Goal: Task Accomplishment & Management: Use online tool/utility

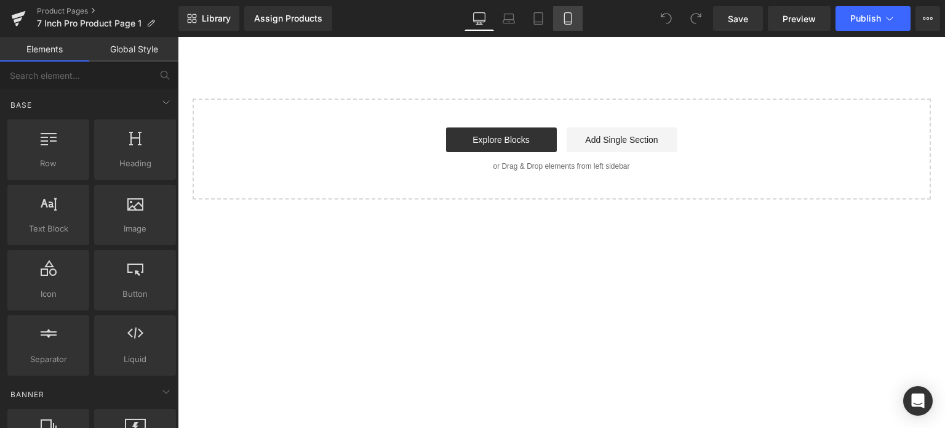
click at [565, 18] on icon at bounding box center [567, 19] width 7 height 12
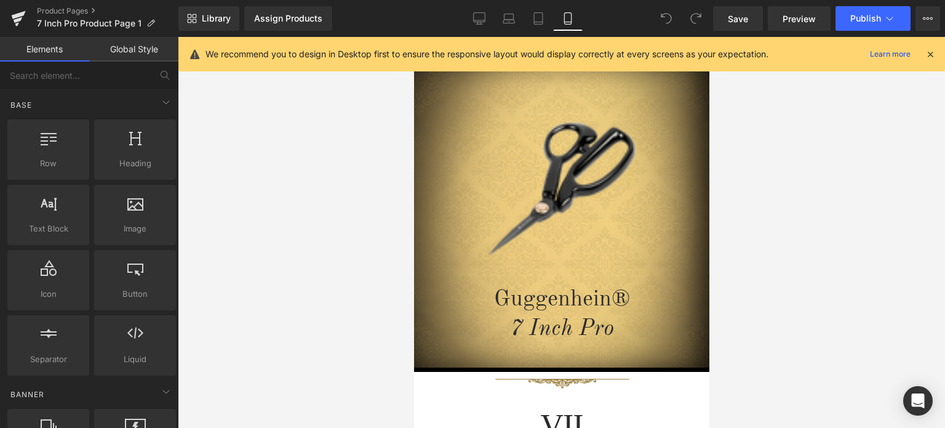
click at [929, 54] on icon at bounding box center [930, 54] width 11 height 11
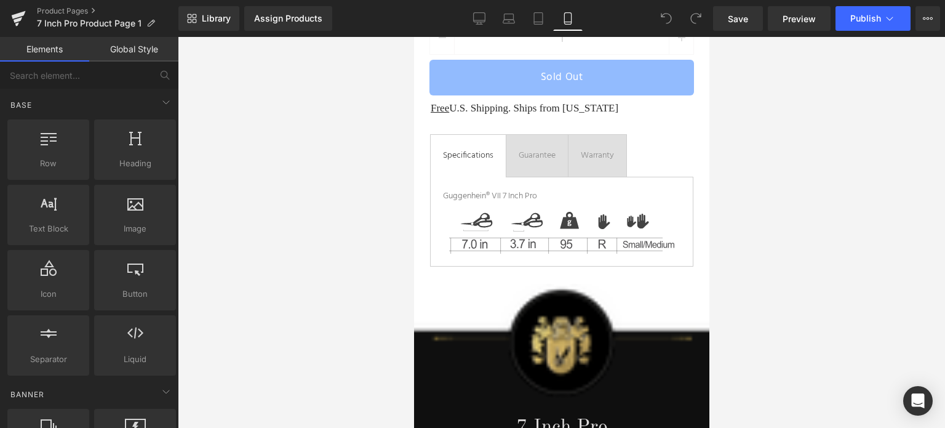
scroll to position [582, 0]
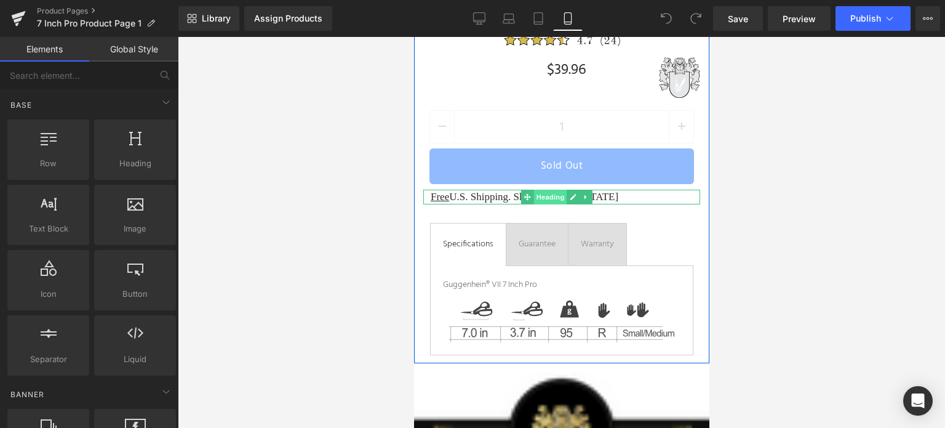
click at [557, 196] on span "Heading" at bounding box center [549, 197] width 33 height 15
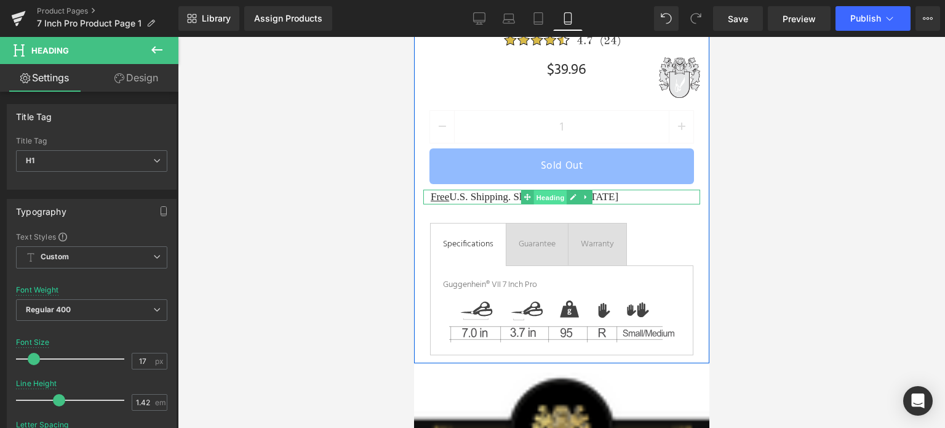
click at [540, 196] on span "Heading" at bounding box center [549, 197] width 33 height 15
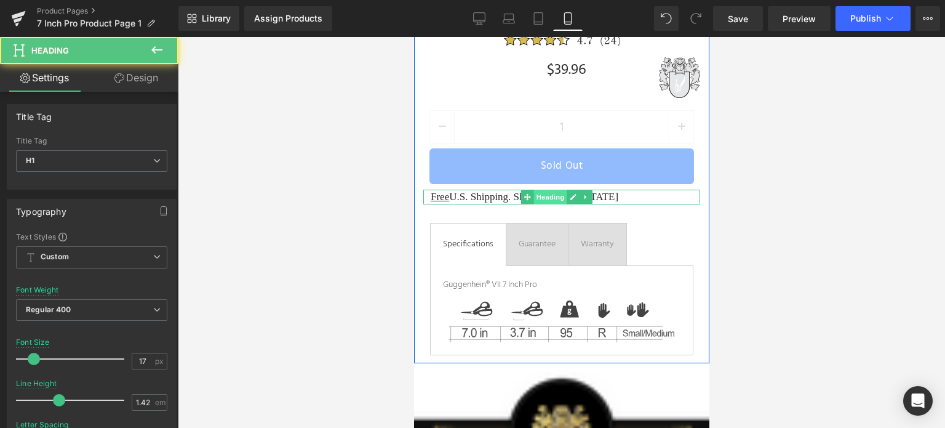
click at [540, 196] on span "Heading" at bounding box center [549, 197] width 33 height 15
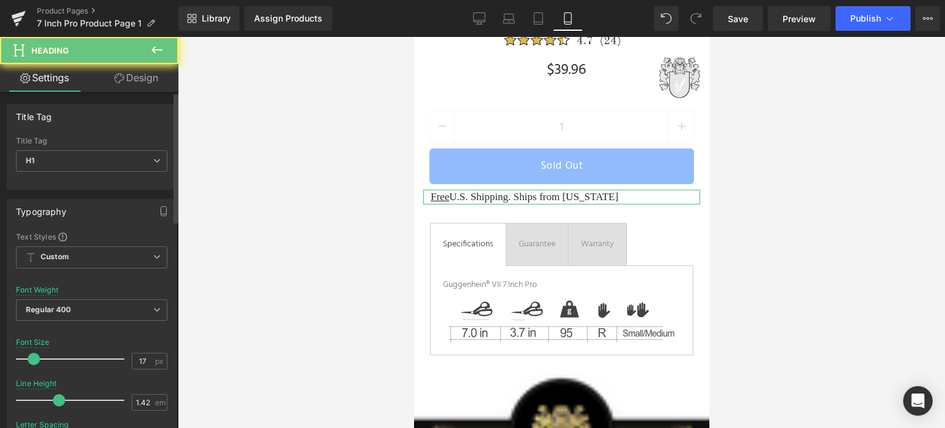
scroll to position [246, 0]
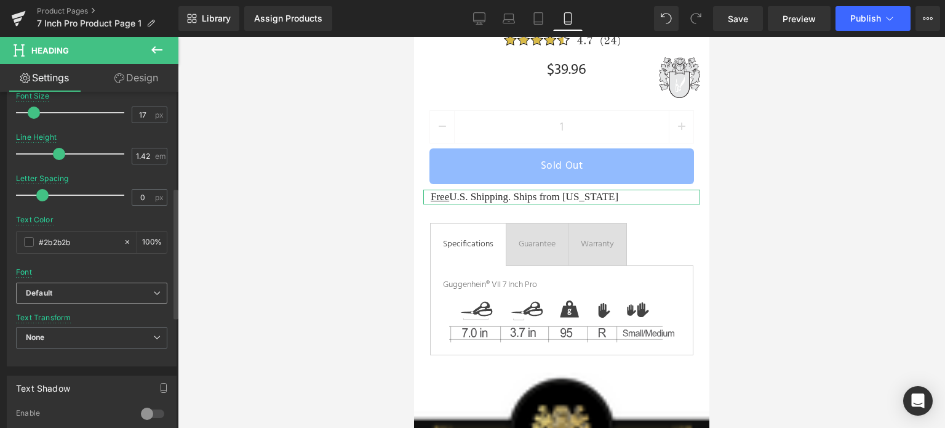
click at [90, 288] on b "Default" at bounding box center [89, 293] width 127 height 10
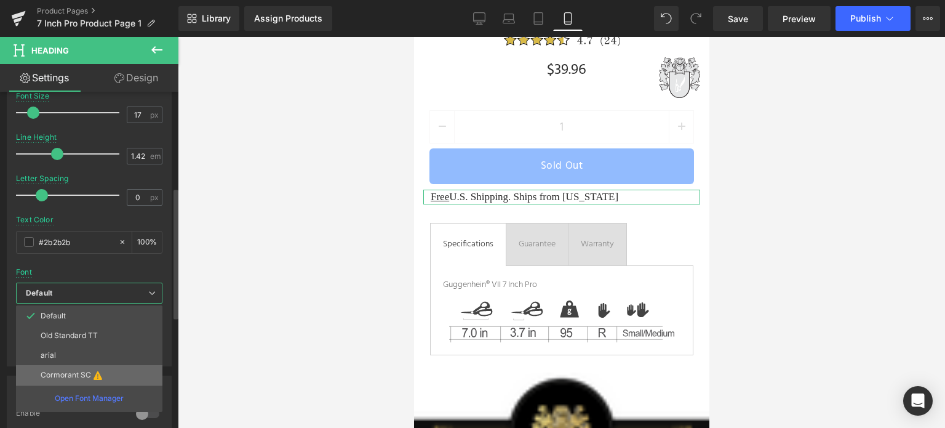
click at [76, 376] on p "Cormorant SC" at bounding box center [66, 374] width 50 height 9
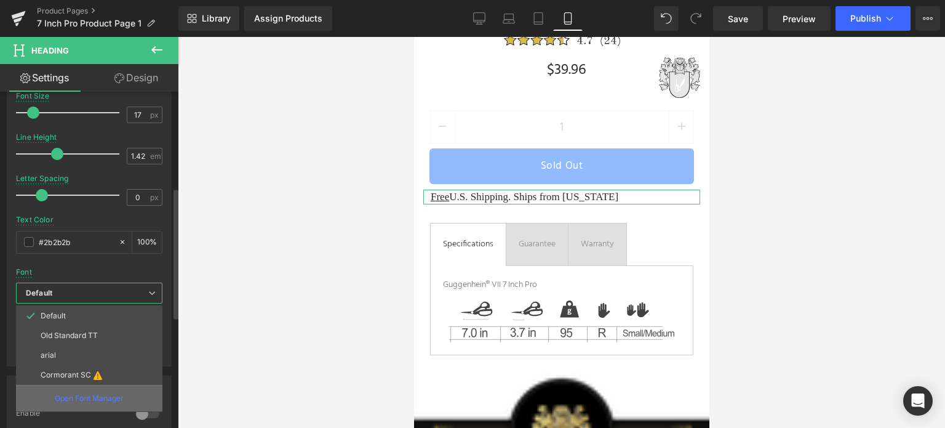
click at [91, 398] on p "Open Font Manager" at bounding box center [89, 398] width 69 height 11
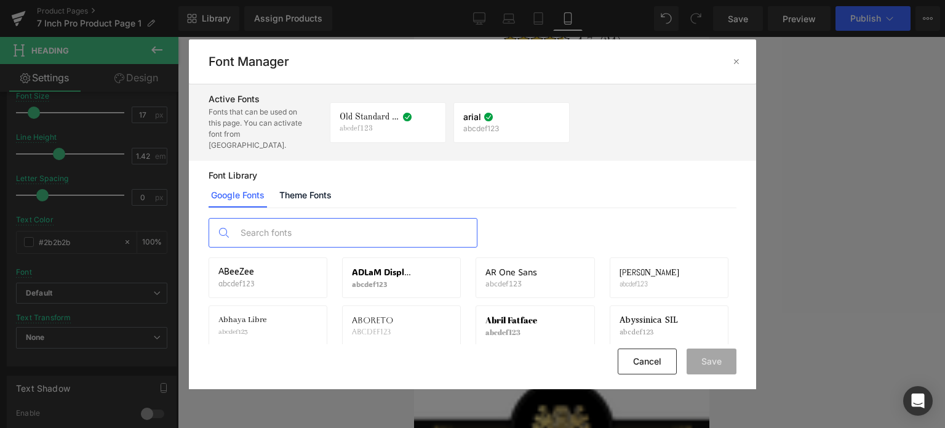
click at [294, 221] on input "text" at bounding box center [355, 232] width 243 height 28
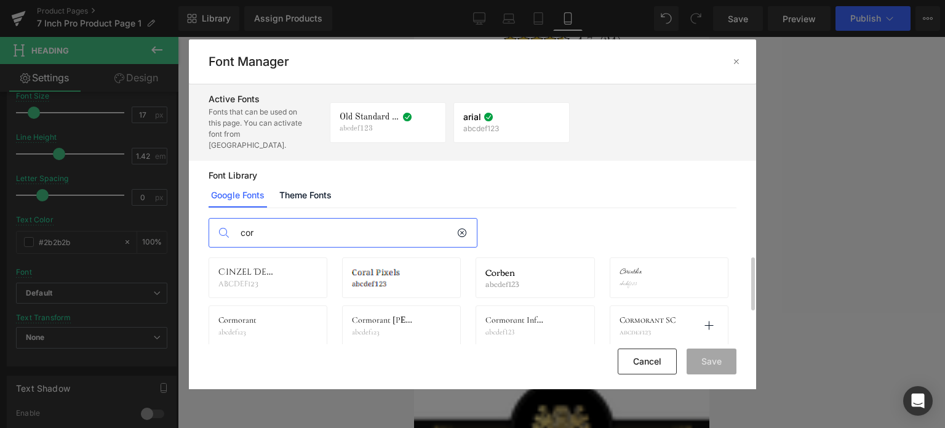
type input "cor"
click at [648, 315] on div "Cormorant SC abcdef123" at bounding box center [649, 325] width 58 height 21
click at [705, 321] on icon at bounding box center [709, 326] width 10 height 10
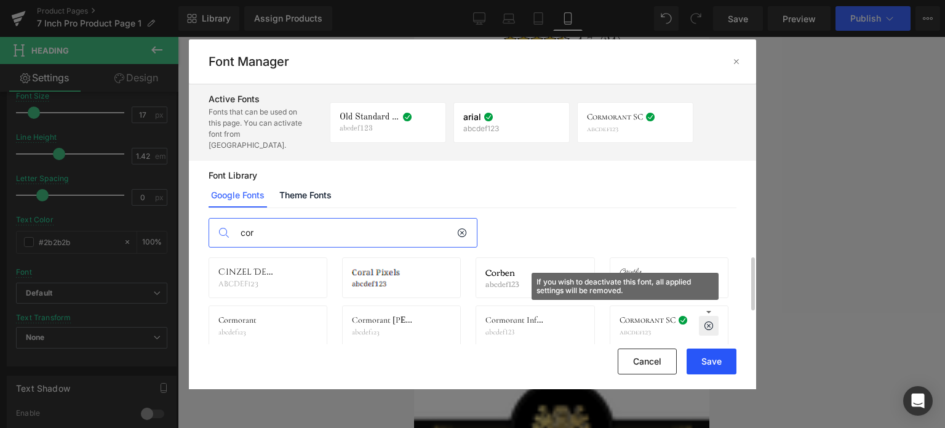
click at [712, 365] on button "Save" at bounding box center [712, 361] width 50 height 26
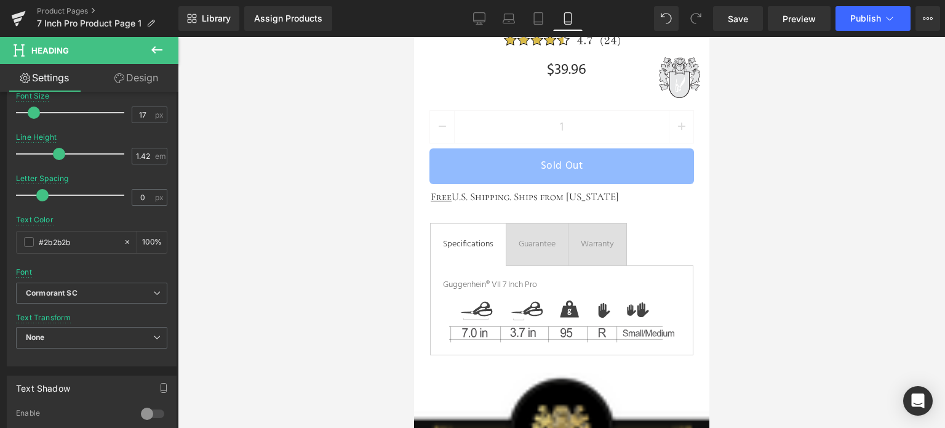
scroll to position [151, 0]
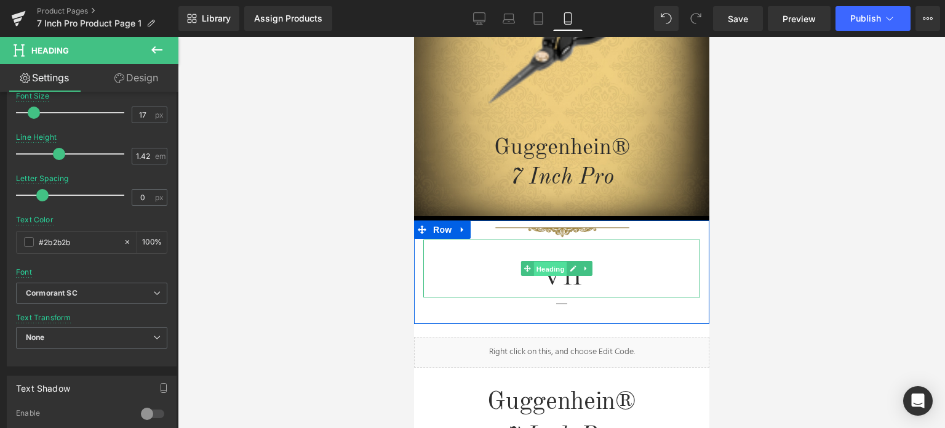
click at [550, 269] on span "Heading" at bounding box center [549, 268] width 33 height 15
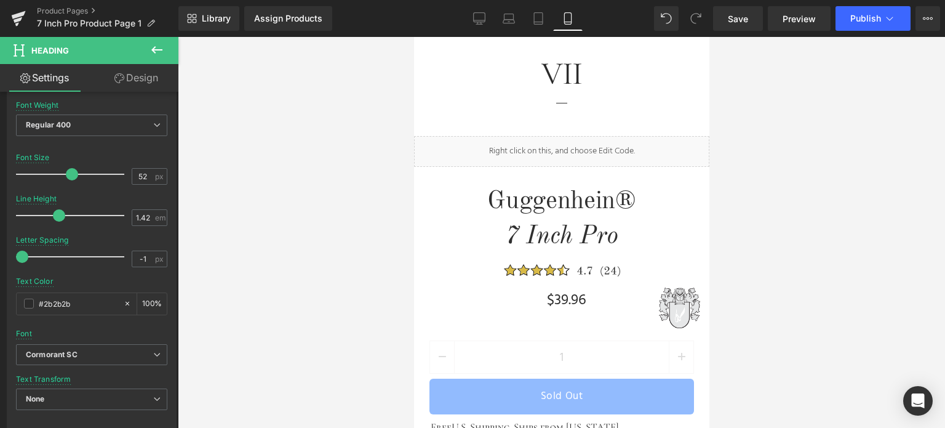
scroll to position [439, 0]
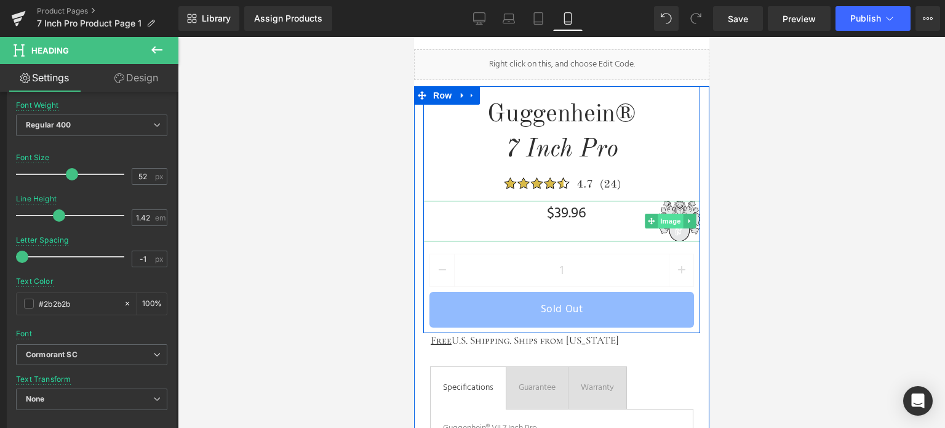
click at [674, 217] on span "Image" at bounding box center [670, 220] width 26 height 15
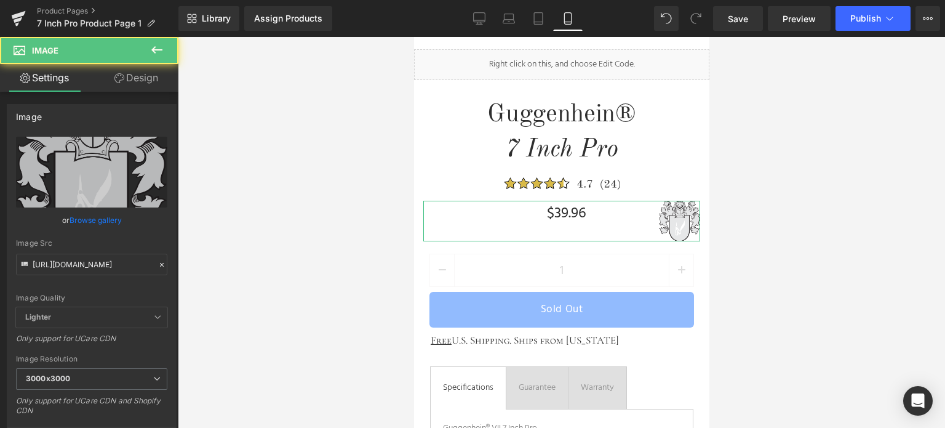
click at [151, 87] on link "Design" at bounding box center [136, 78] width 89 height 28
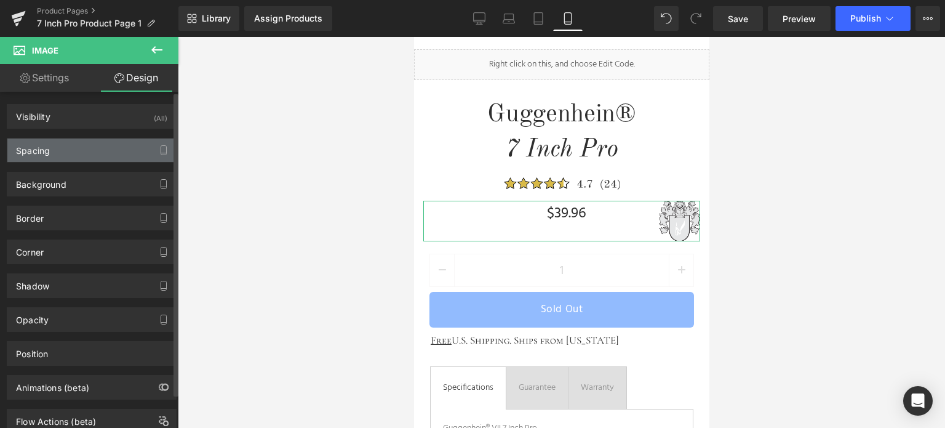
click at [65, 148] on div "Spacing" at bounding box center [91, 149] width 169 height 23
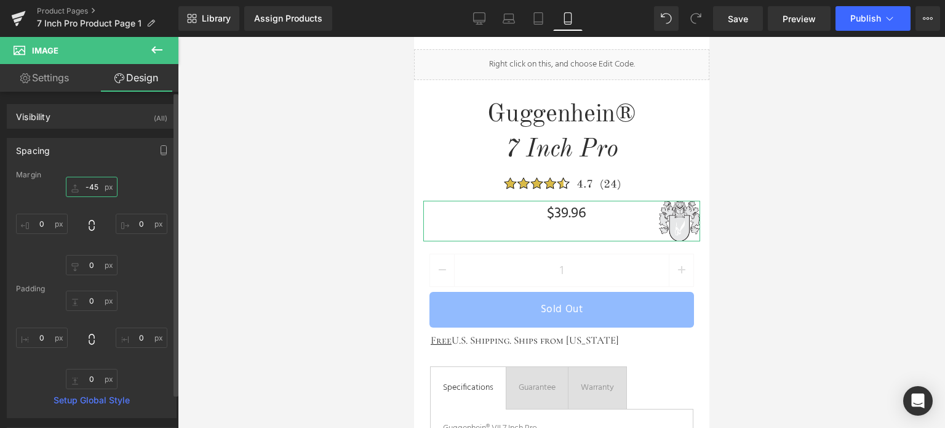
click at [95, 183] on input "-45" at bounding box center [92, 187] width 52 height 20
type input "0"
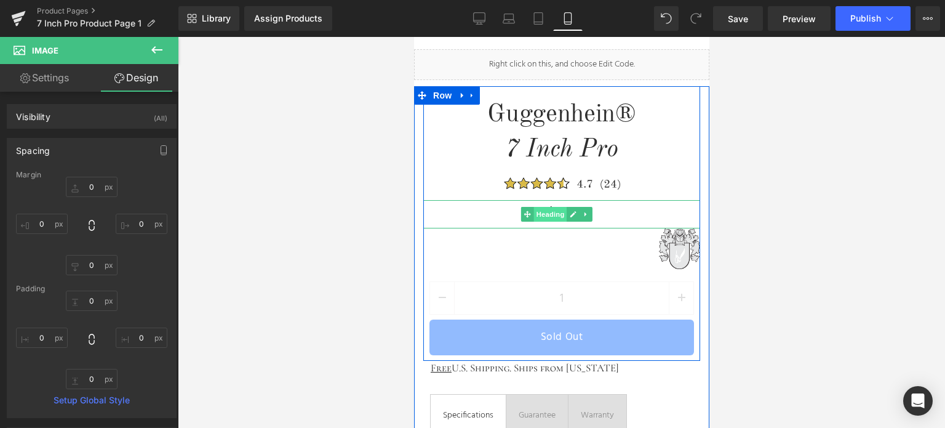
click at [551, 212] on span "Heading" at bounding box center [549, 214] width 33 height 15
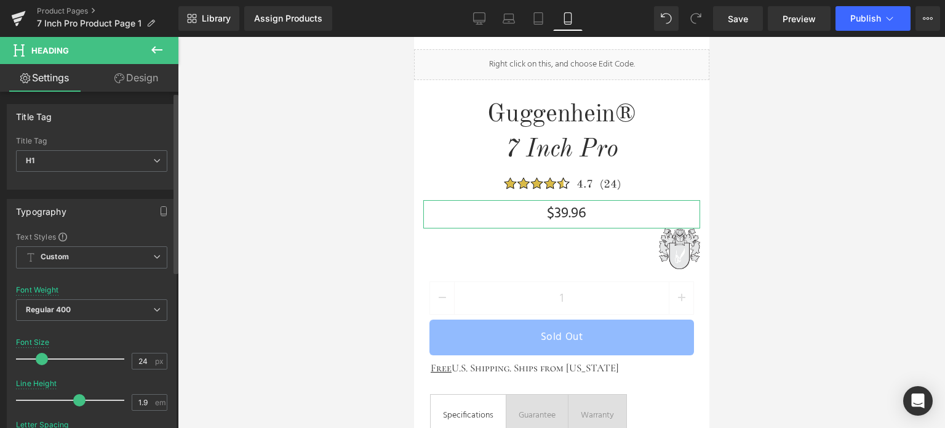
scroll to position [246, 0]
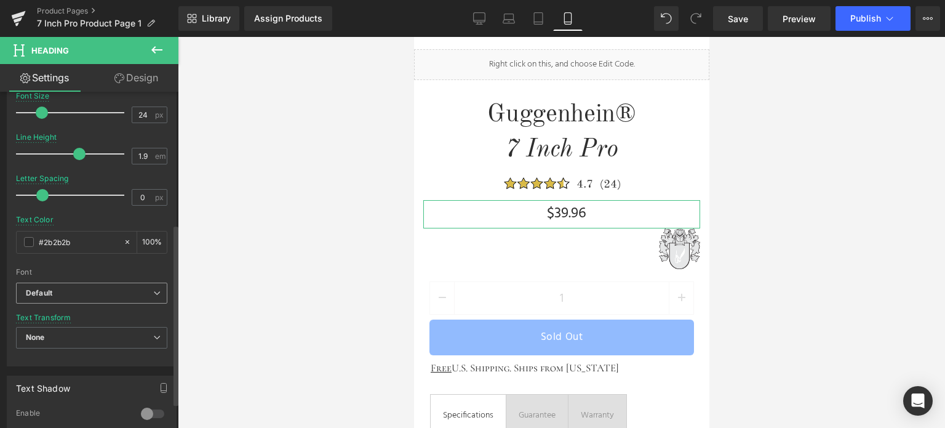
click at [81, 291] on b "Default" at bounding box center [89, 293] width 127 height 10
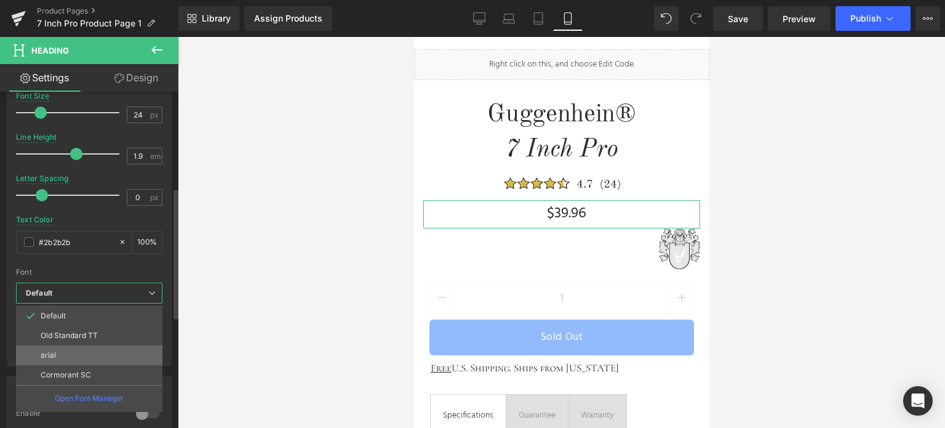
click at [76, 354] on li "arial" at bounding box center [89, 355] width 146 height 20
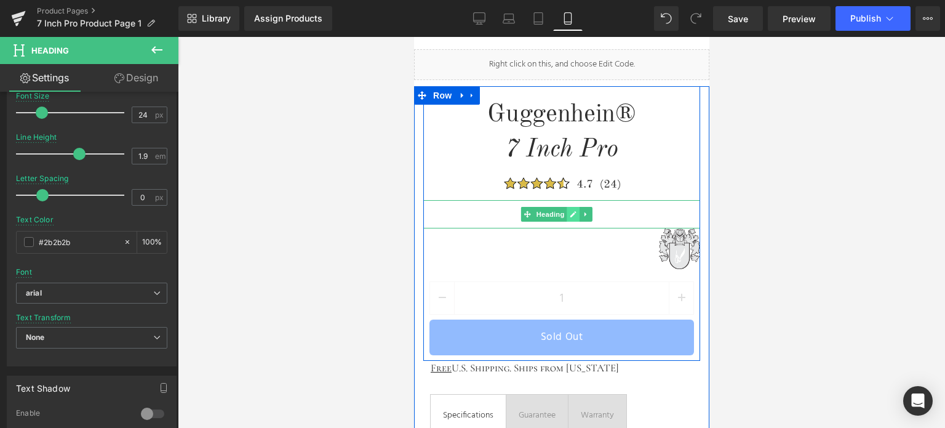
click at [575, 213] on icon at bounding box center [573, 213] width 7 height 7
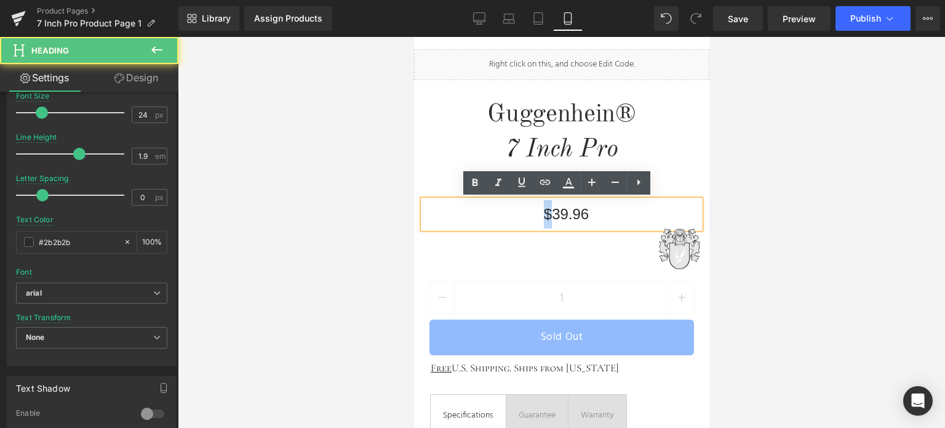
click at [541, 214] on h1 "$39.96" at bounding box center [566, 214] width 268 height 28
paste div
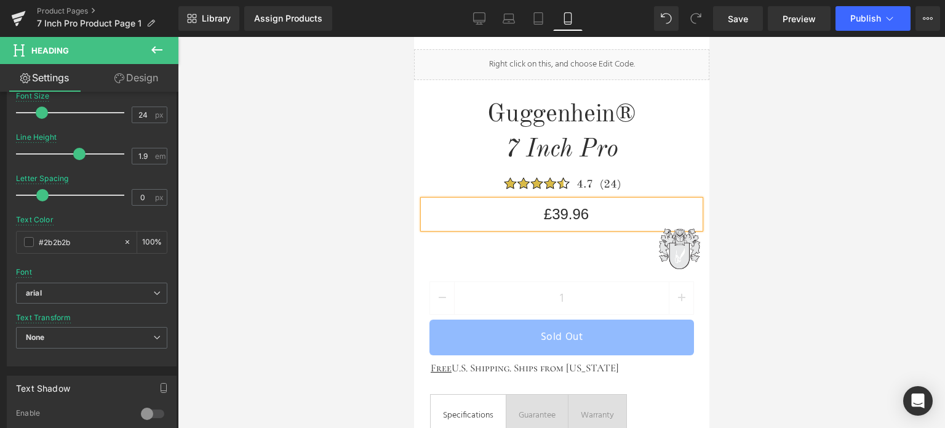
click at [842, 196] on div at bounding box center [561, 232] width 767 height 391
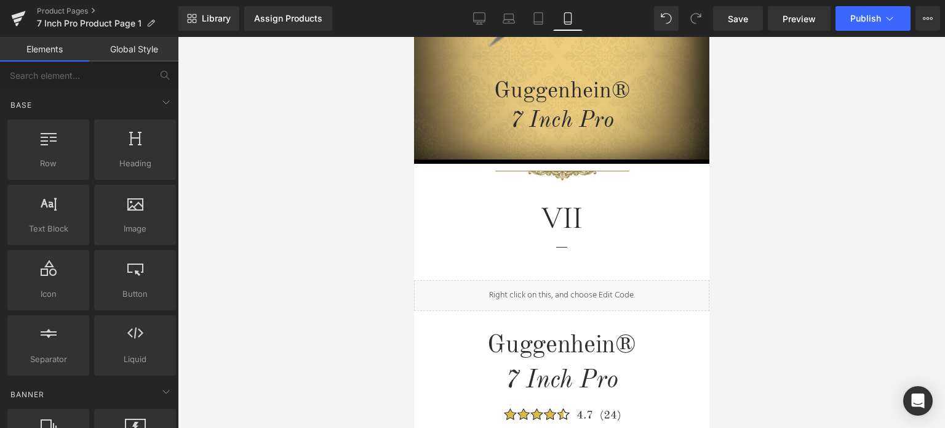
scroll to position [0, 0]
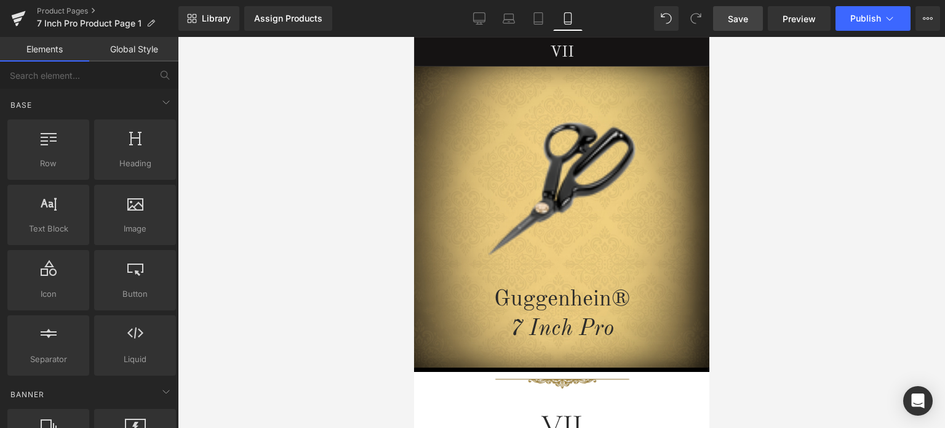
click at [735, 21] on span "Save" at bounding box center [738, 18] width 20 height 13
click at [794, 20] on span "Preview" at bounding box center [799, 18] width 33 height 13
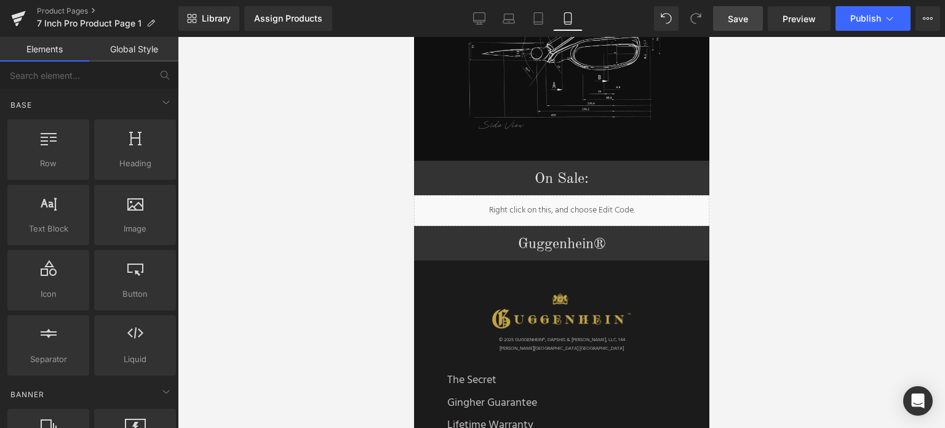
scroll to position [1453, 0]
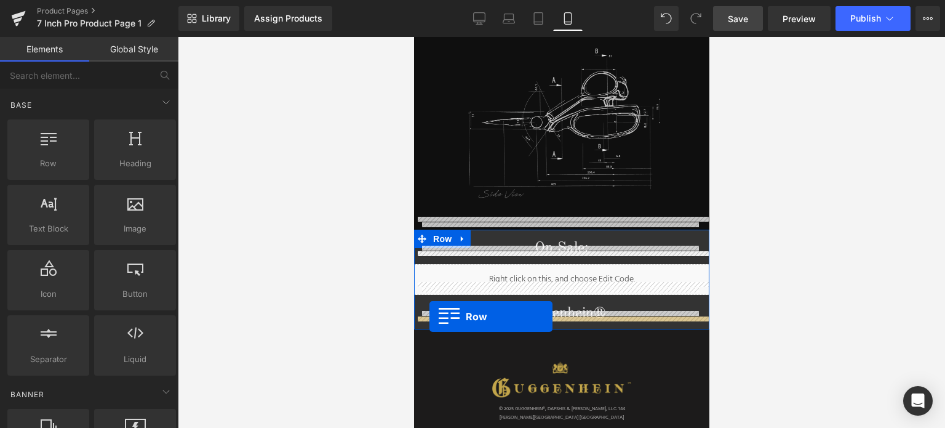
drag, startPoint x: 461, startPoint y: 186, endPoint x: 429, endPoint y: 317, distance: 134.9
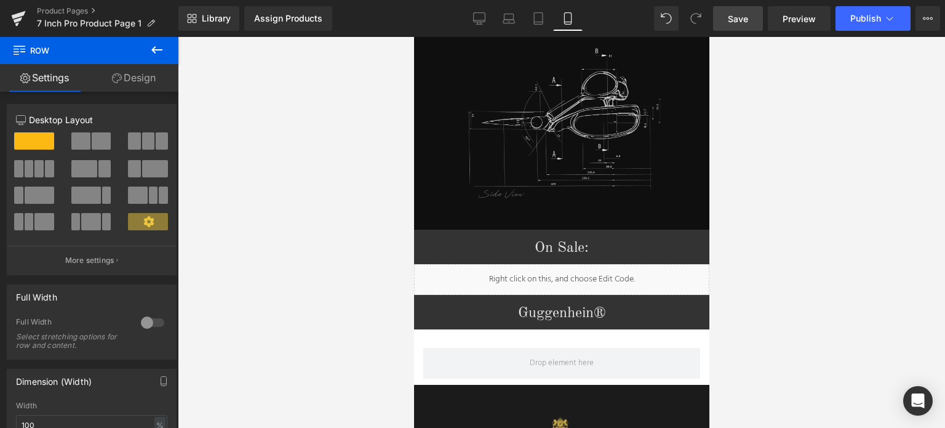
click at [153, 52] on icon at bounding box center [157, 49] width 15 height 15
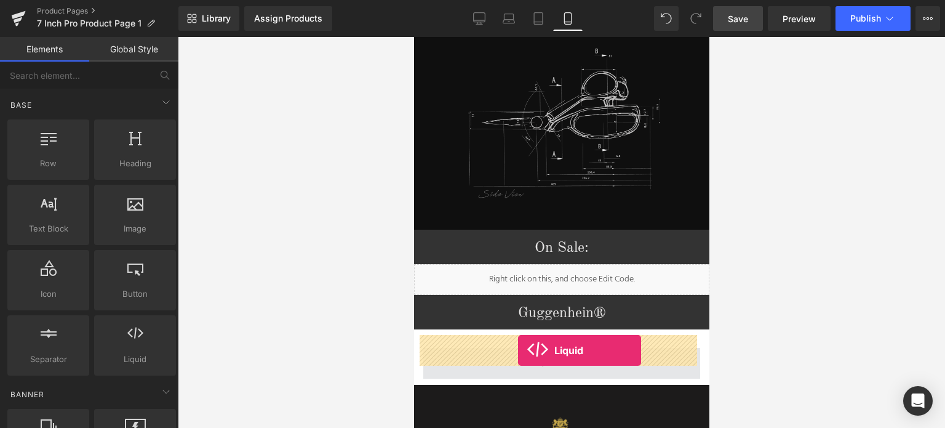
drag, startPoint x: 553, startPoint y: 382, endPoint x: 517, endPoint y: 350, distance: 47.5
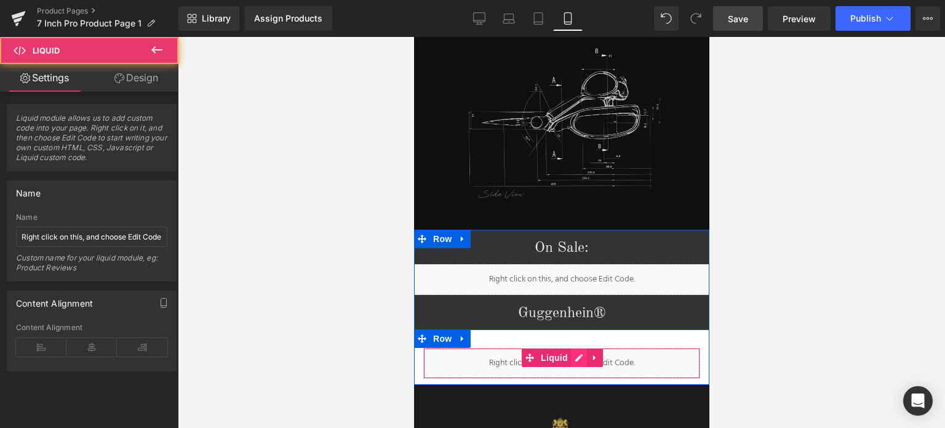
click at [574, 348] on div "Liquid" at bounding box center [561, 363] width 277 height 31
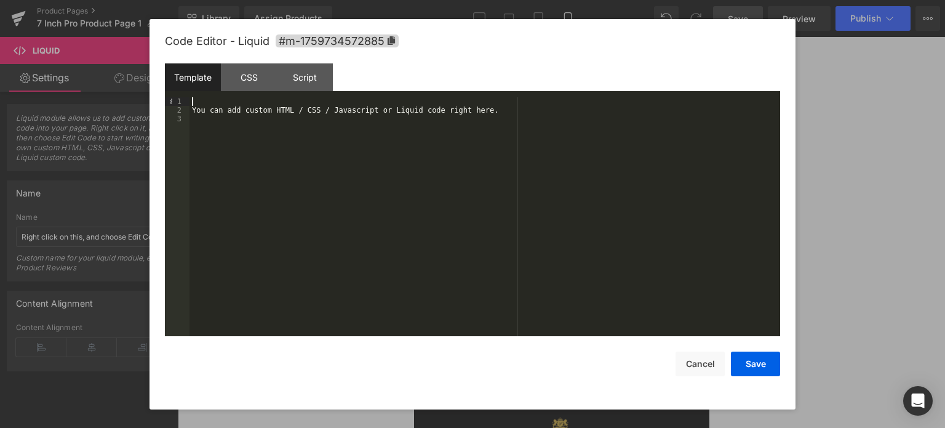
drag, startPoint x: 197, startPoint y: 100, endPoint x: 244, endPoint y: 140, distance: 60.7
click at [241, 140] on div "You can add custom HTML / CSS / Javascript or Liquid code right here." at bounding box center [485, 225] width 591 height 257
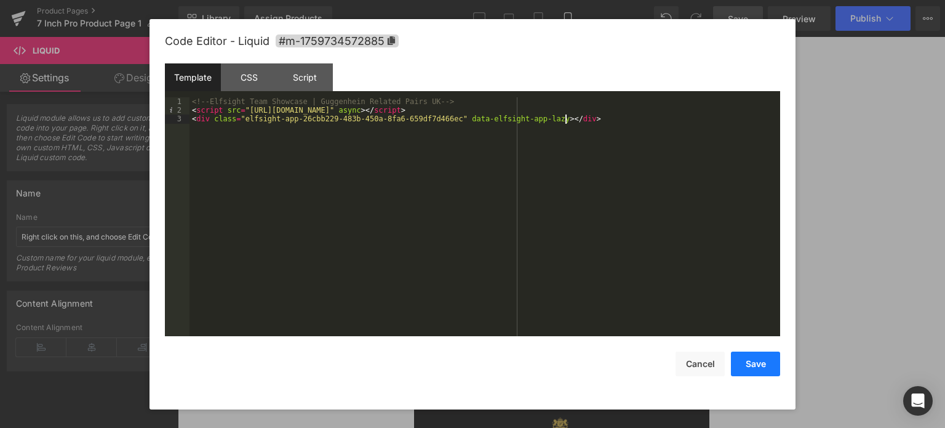
click at [757, 362] on button "Save" at bounding box center [755, 363] width 49 height 25
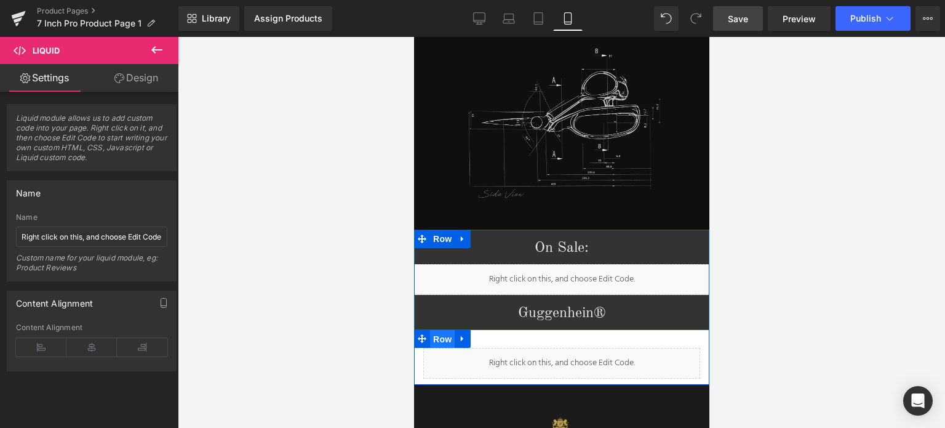
click at [436, 330] on span "Row" at bounding box center [441, 339] width 25 height 18
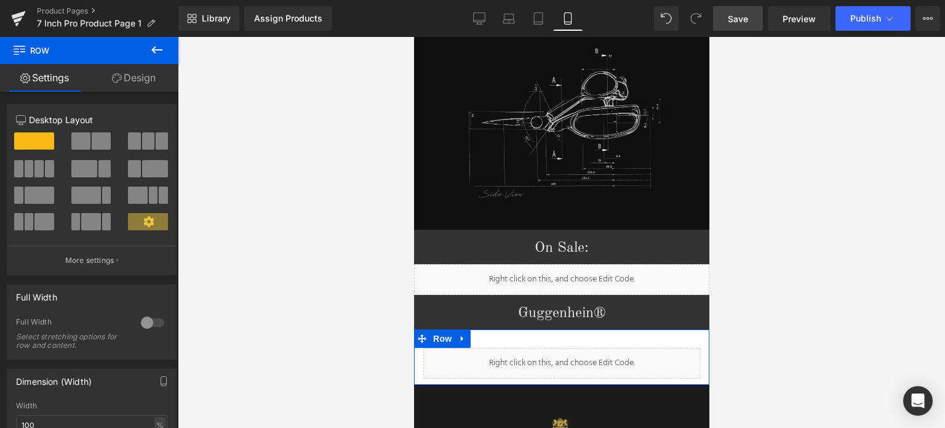
click at [148, 80] on link "Design" at bounding box center [133, 78] width 89 height 28
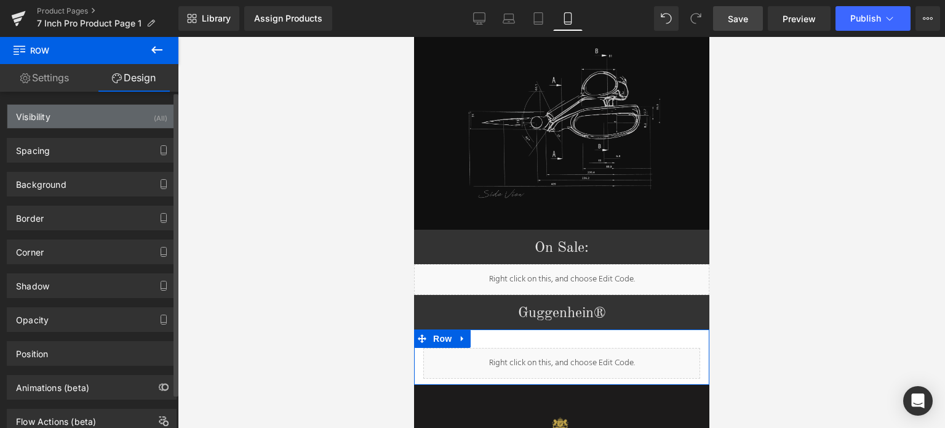
type input "transparent"
type input "0"
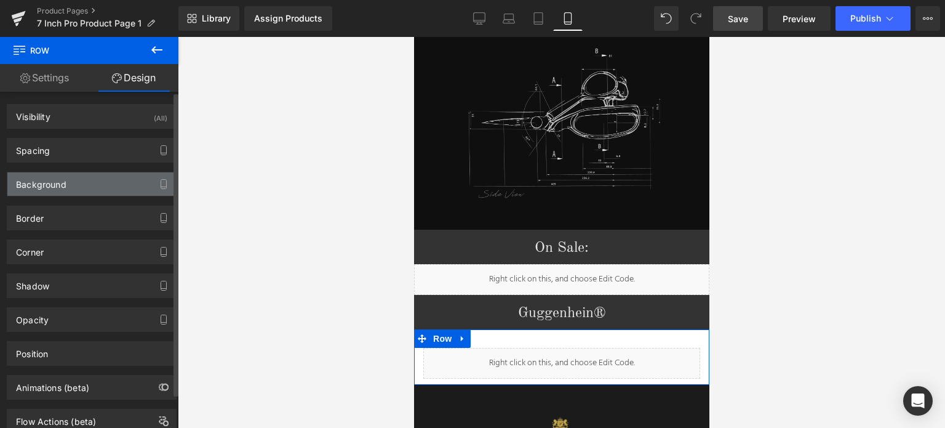
click at [74, 186] on div "Background" at bounding box center [91, 183] width 169 height 23
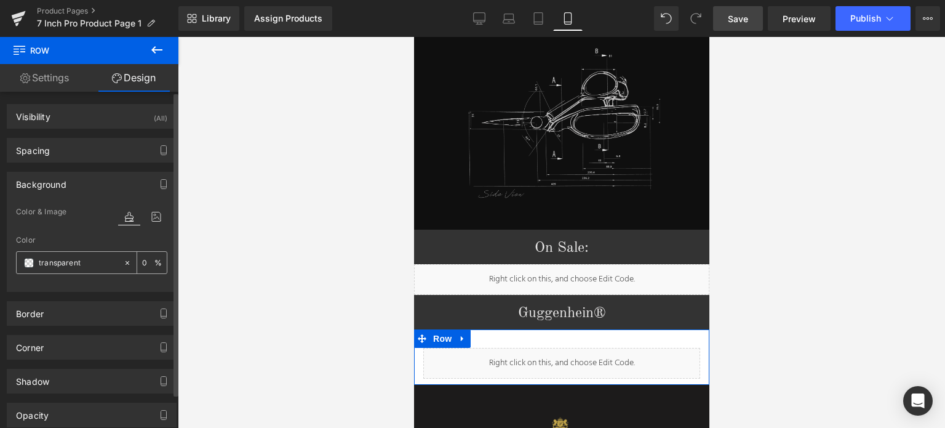
click at [31, 264] on span at bounding box center [29, 263] width 10 height 10
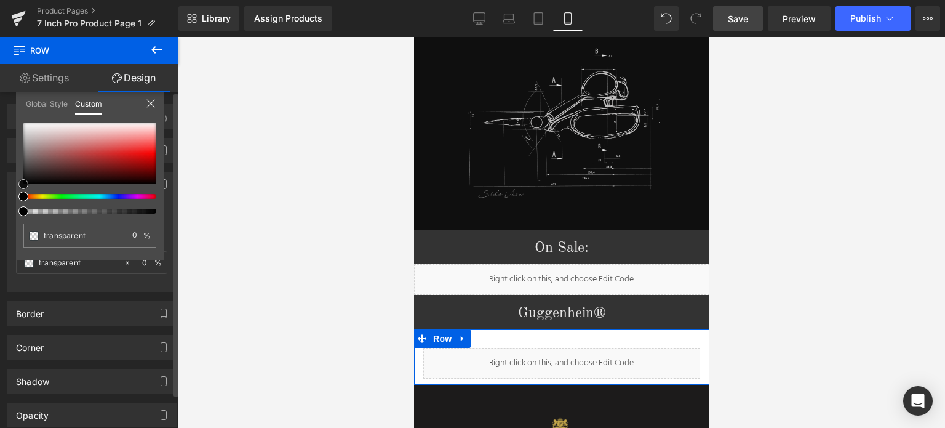
type input "#1d1a1a"
type input "100"
type input "#1d1a1a"
type input "100"
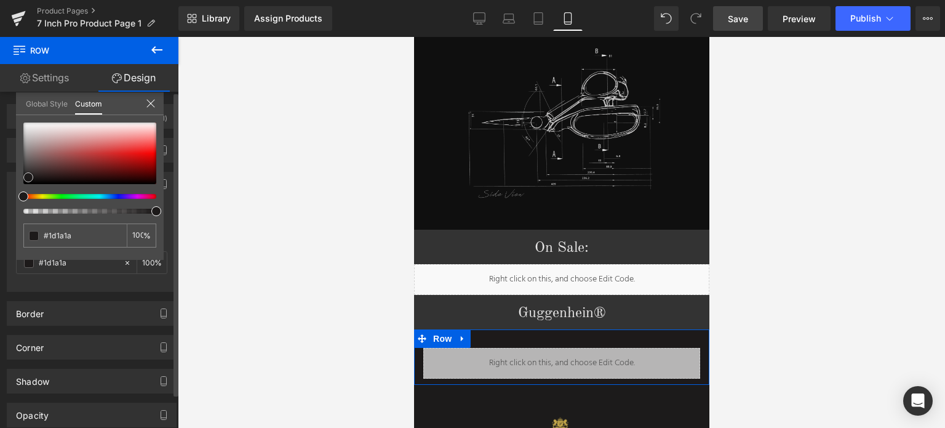
type input "#1e1a1a"
type input "#1e1919"
type input "#191313"
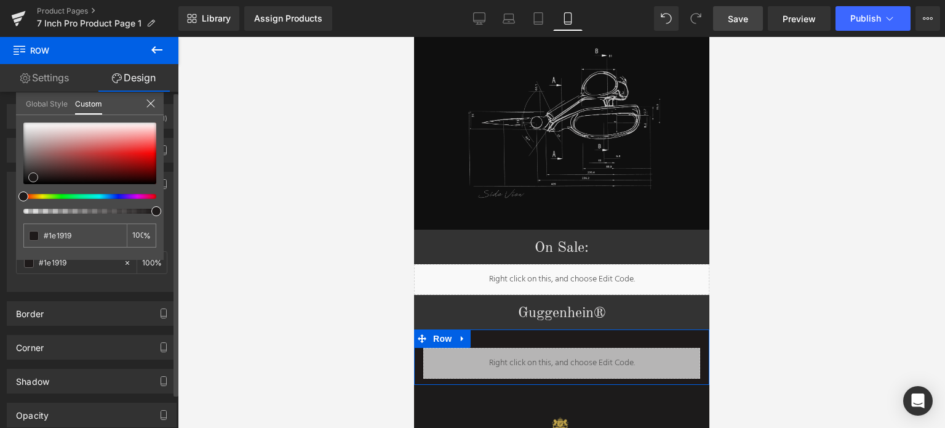
type input "#191313"
type input "#171111"
type input "#181010"
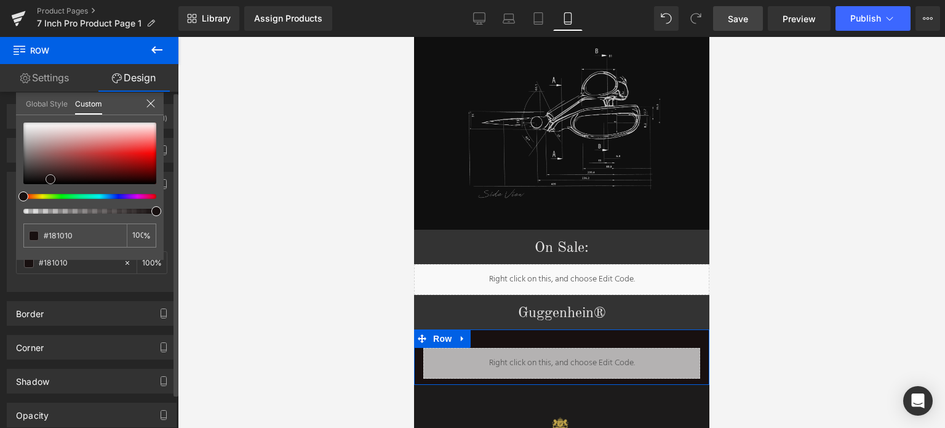
type input "#1e1414"
type input "#251717"
type input "#2b1b1b"
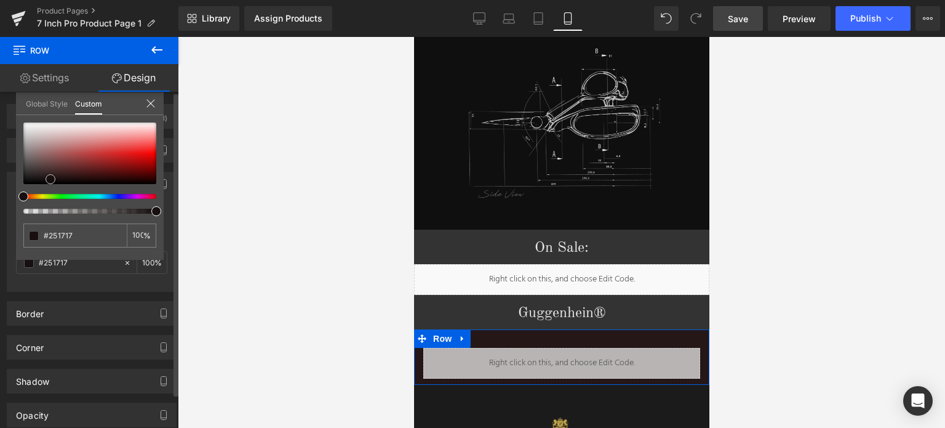
type input "#2b1b1b"
drag, startPoint x: 28, startPoint y: 177, endPoint x: 52, endPoint y: 175, distance: 24.1
click at [52, 175] on div at bounding box center [89, 153] width 133 height 62
type input "#2b281b"
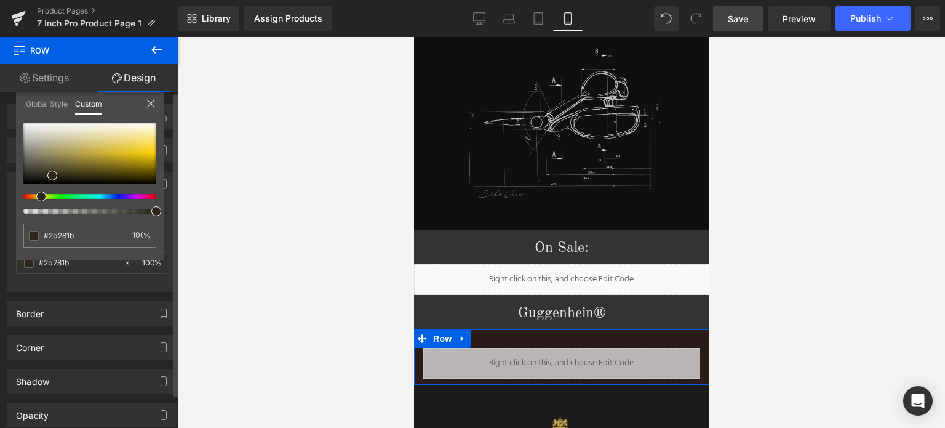
click at [36, 196] on div at bounding box center [84, 196] width 133 height 5
type input "#2f2c1d"
type input "#363220"
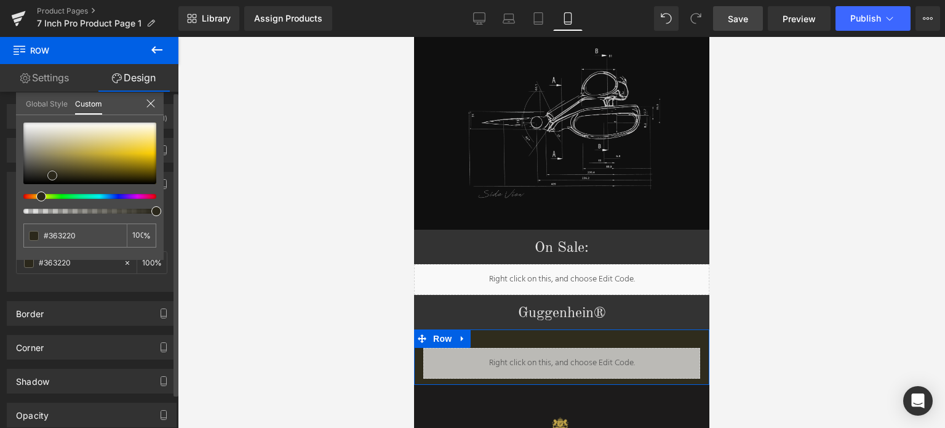
type input "#3a3521"
type input "#393422"
type input "#383422"
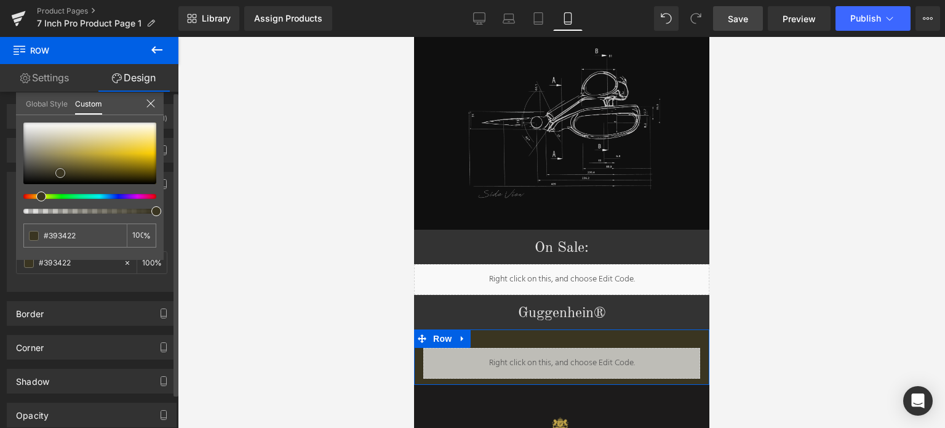
type input "#383422"
type input "#383423"
type input "#373424"
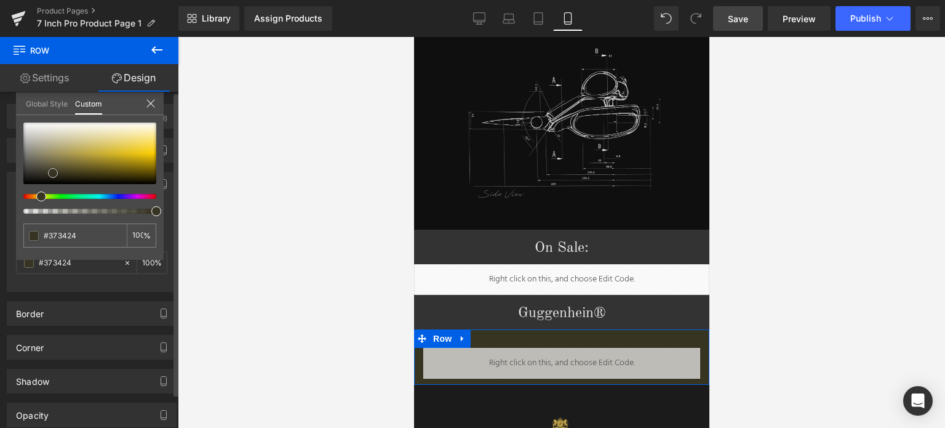
type input "#343122"
click at [54, 174] on span at bounding box center [51, 174] width 10 height 10
click at [750, 20] on link "Save" at bounding box center [738, 18] width 50 height 25
drag, startPoint x: 148, startPoint y: 101, endPoint x: 159, endPoint y: 105, distance: 11.3
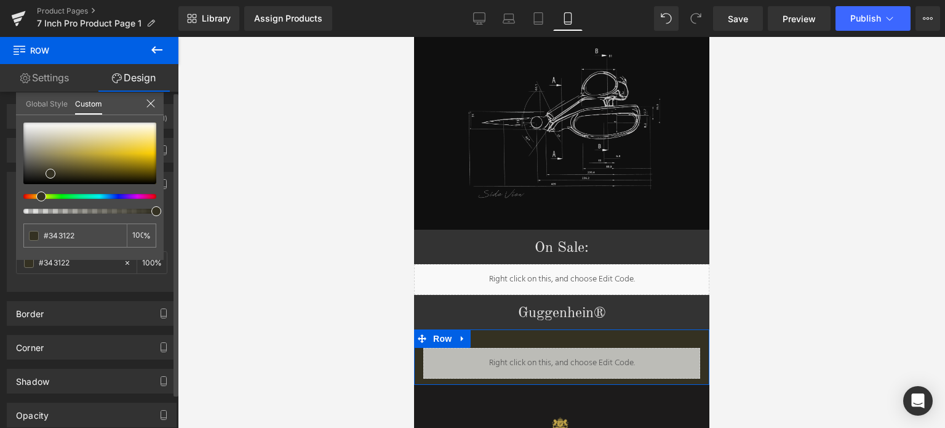
click at [148, 101] on icon at bounding box center [150, 103] width 8 height 8
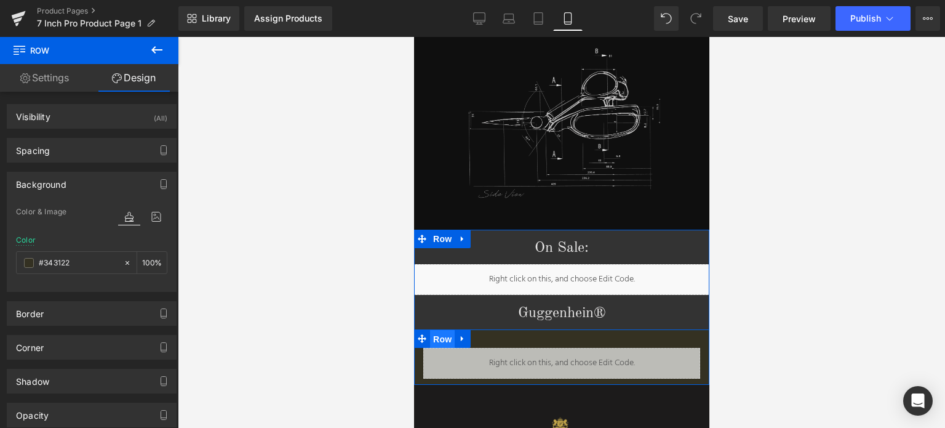
click at [433, 330] on span "Row" at bounding box center [441, 339] width 25 height 18
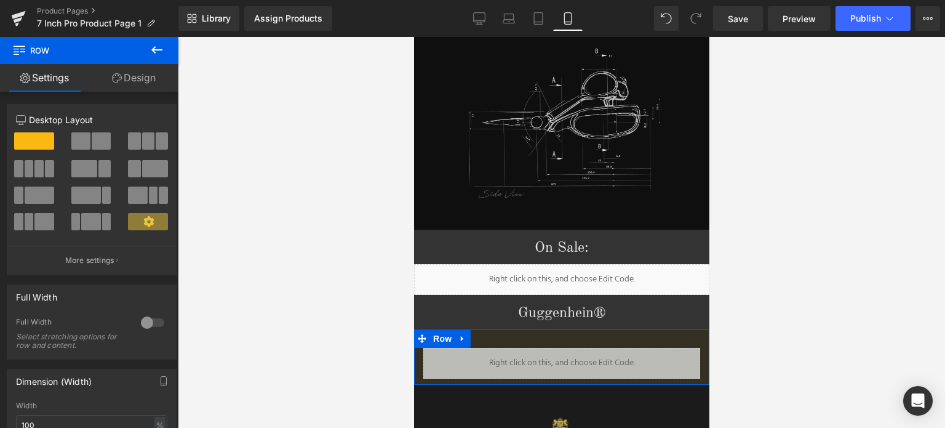
click at [142, 325] on div at bounding box center [153, 323] width 30 height 20
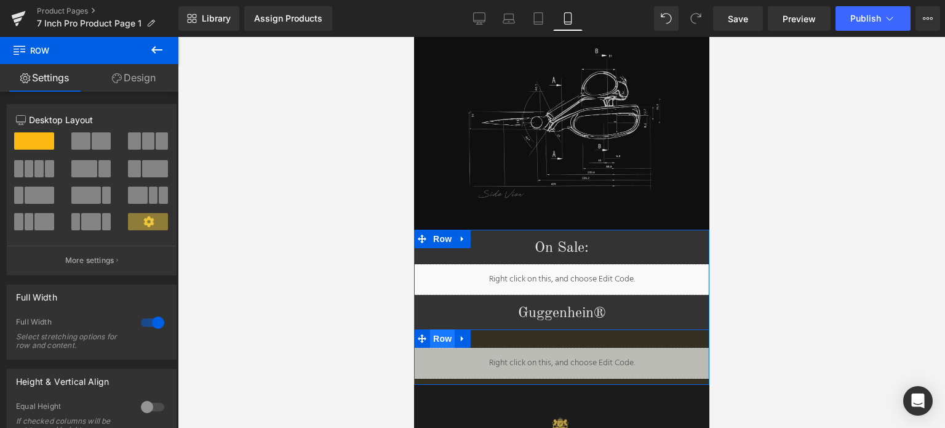
click at [436, 329] on span "Row" at bounding box center [441, 338] width 25 height 18
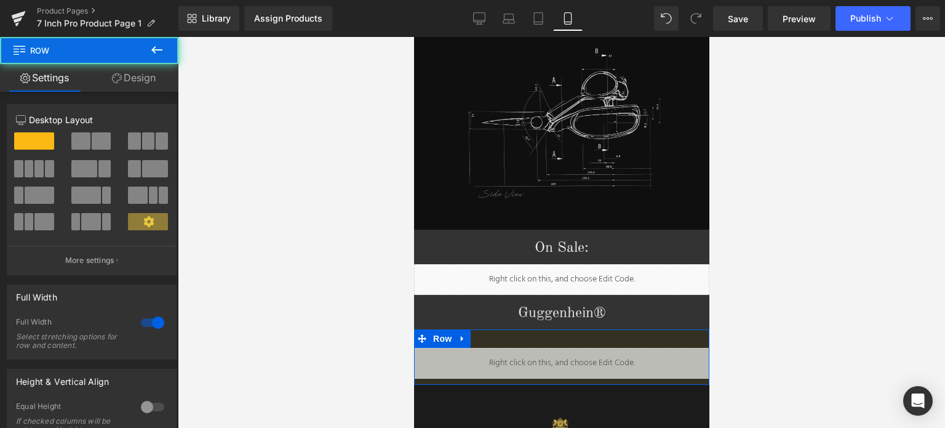
drag, startPoint x: 138, startPoint y: 78, endPoint x: 121, endPoint y: 108, distance: 35.0
click at [138, 78] on link "Design" at bounding box center [133, 78] width 89 height 28
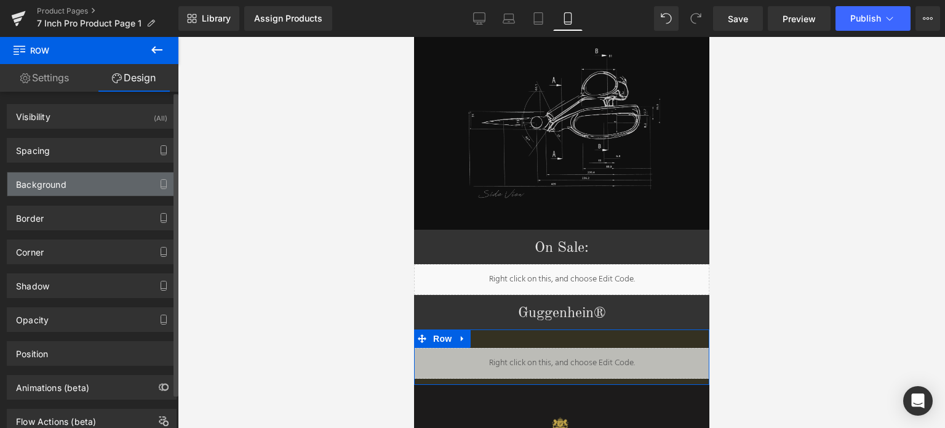
click at [63, 185] on div "Background" at bounding box center [41, 180] width 50 height 17
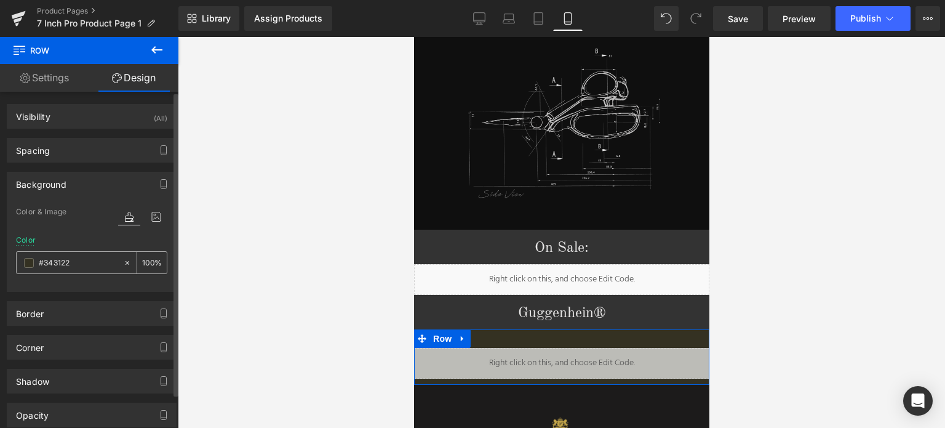
click at [27, 261] on span at bounding box center [29, 263] width 10 height 10
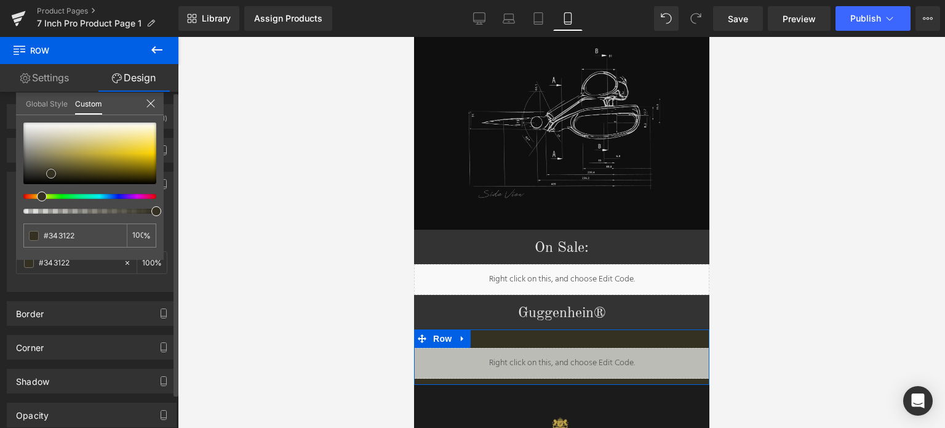
type input "#363325"
type input "#29261e"
type input "#1f1e18"
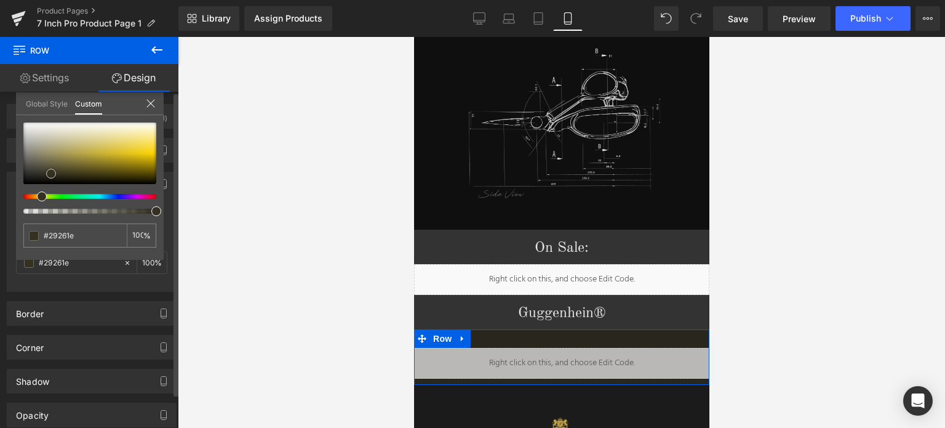
type input "#1f1e18"
type input "#10100d"
type input "#000000"
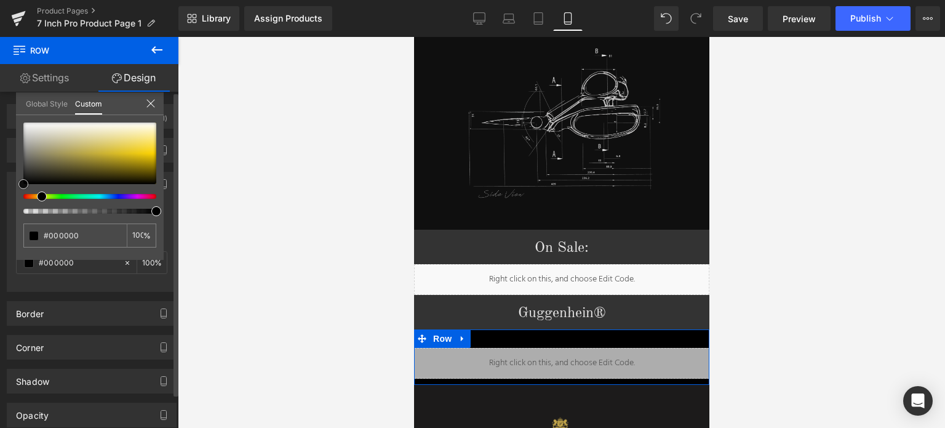
drag, startPoint x: 46, startPoint y: 173, endPoint x: 0, endPoint y: 185, distance: 47.0
click at [10, 198] on div "Background Color & Image color rgba(0, 0, 0, 1) Color #000000 100 % Image Repla…" at bounding box center [92, 226] width 184 height 129
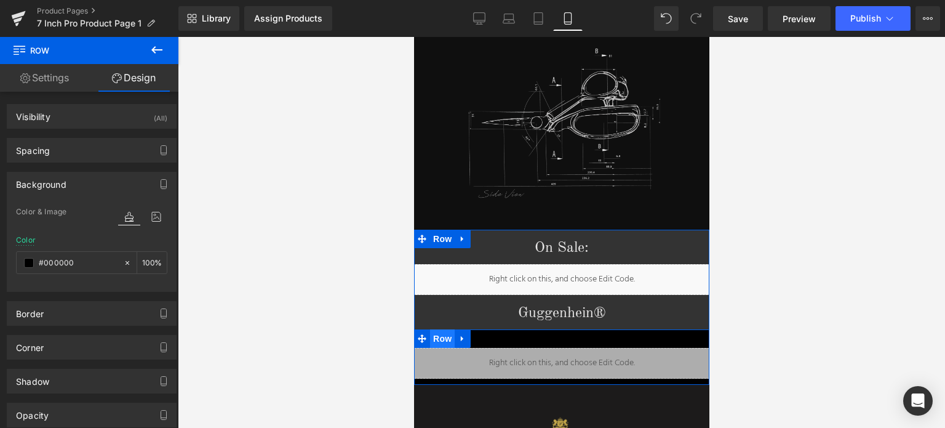
click at [435, 329] on span "Row" at bounding box center [441, 338] width 25 height 18
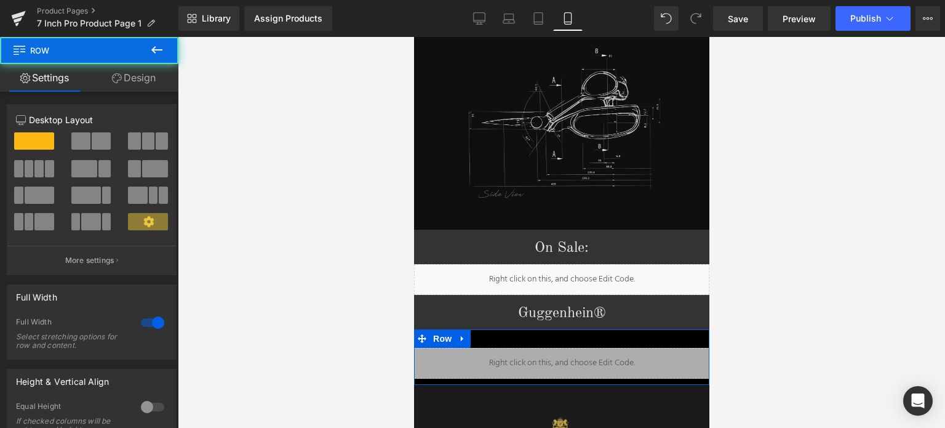
click at [140, 83] on link "Design" at bounding box center [133, 78] width 89 height 28
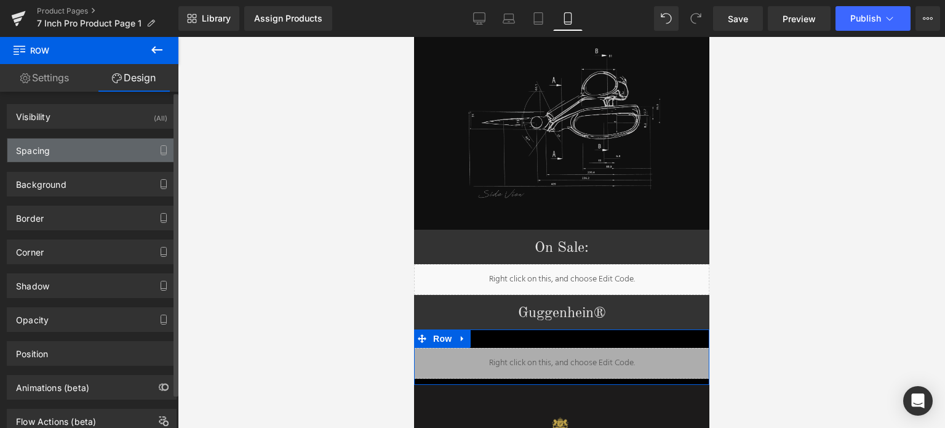
click at [85, 150] on div "Spacing" at bounding box center [91, 149] width 169 height 23
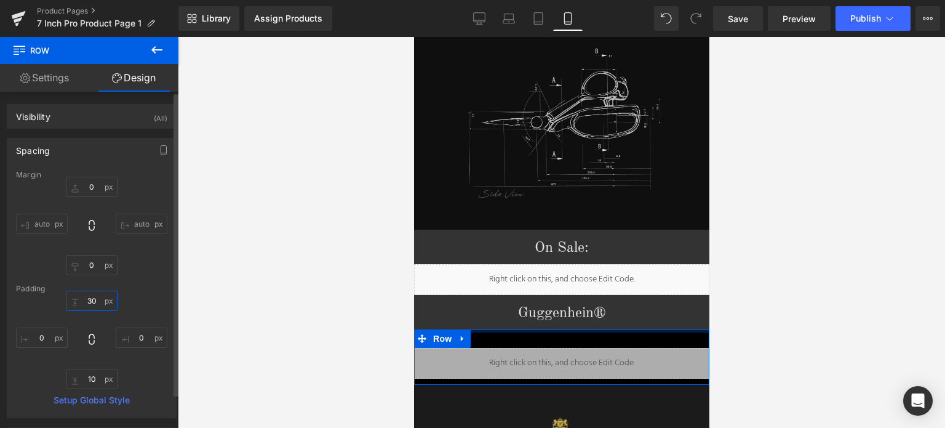
click at [100, 301] on input "30" at bounding box center [92, 300] width 52 height 20
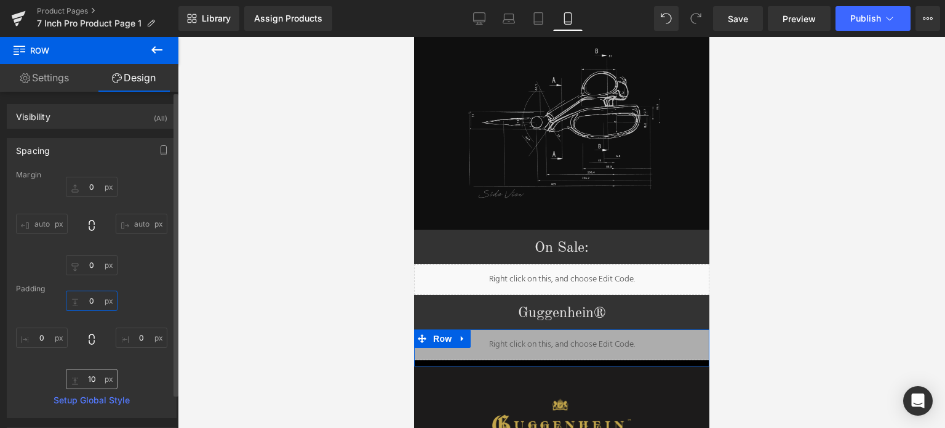
type input "0"
click at [95, 380] on input "10" at bounding box center [92, 379] width 52 height 20
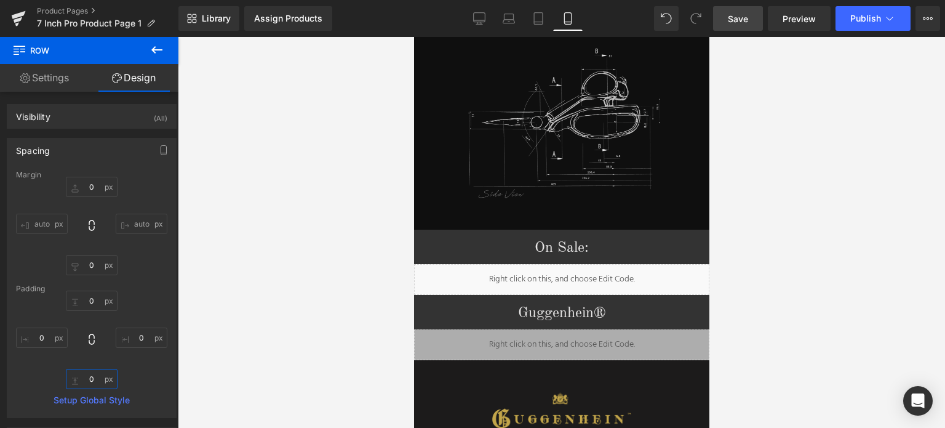
type input "0"
click at [738, 14] on span "Save" at bounding box center [738, 18] width 20 height 13
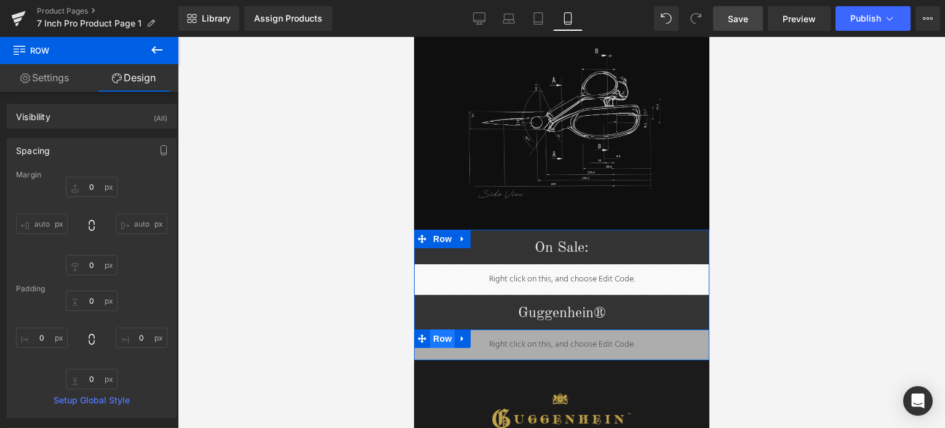
click at [436, 329] on span "Row" at bounding box center [441, 338] width 25 height 18
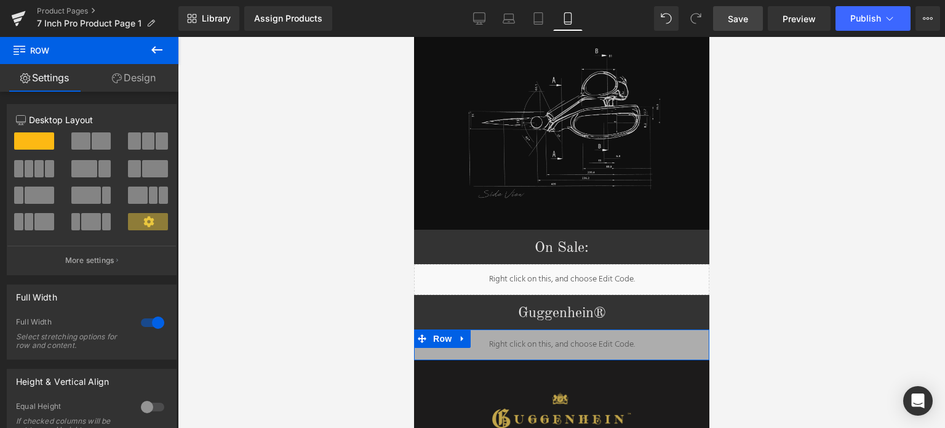
click at [139, 68] on link "Design" at bounding box center [133, 78] width 89 height 28
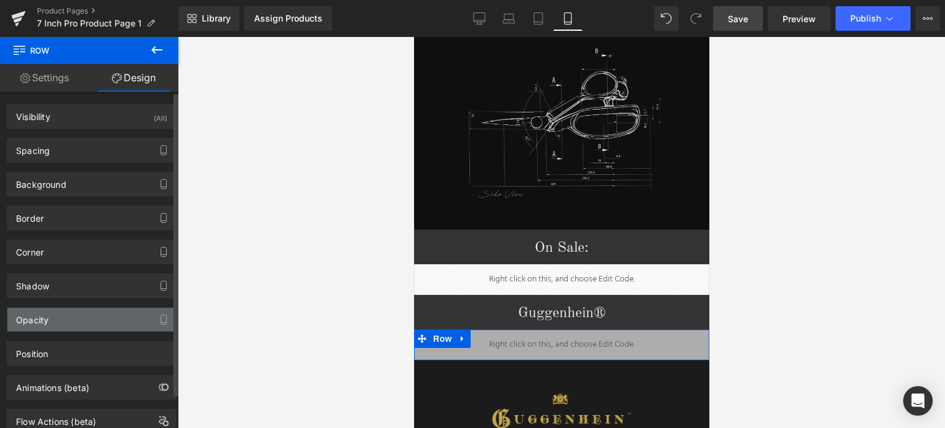
click at [110, 321] on div "Opacity" at bounding box center [91, 319] width 169 height 23
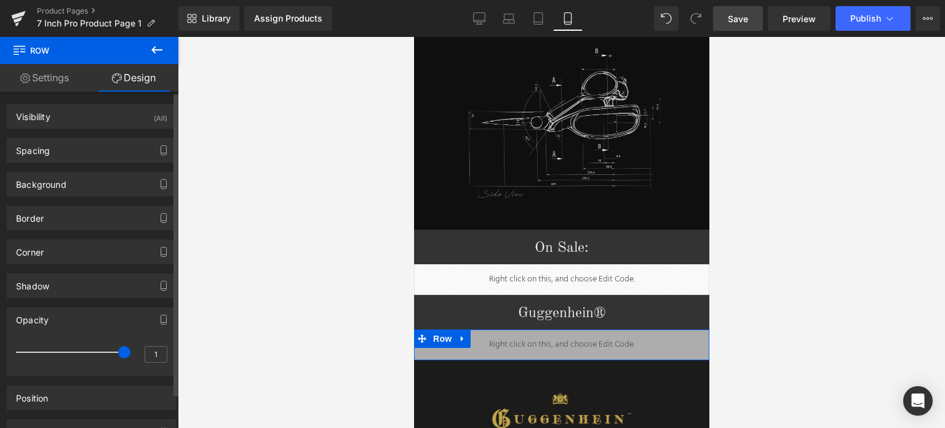
type input "0.9"
drag, startPoint x: 117, startPoint y: 349, endPoint x: 109, endPoint y: 348, distance: 8.1
click at [109, 348] on span at bounding box center [111, 352] width 12 height 12
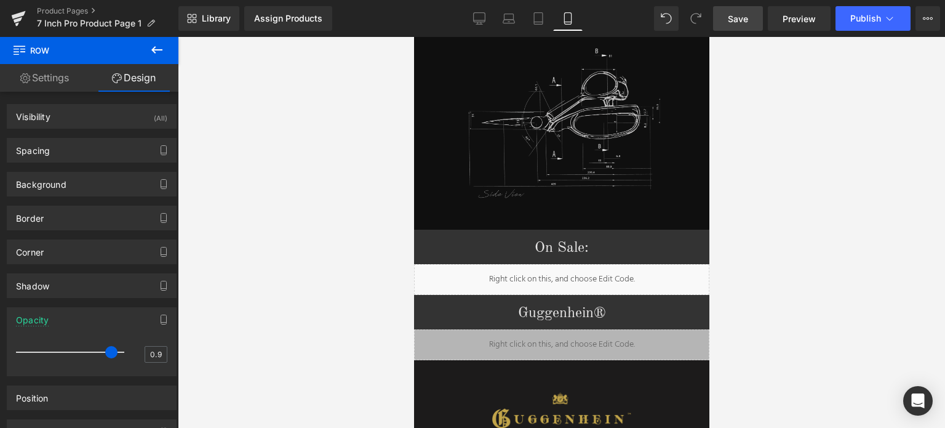
click at [736, 18] on span "Save" at bounding box center [738, 18] width 20 height 13
click at [746, 20] on span "Save" at bounding box center [738, 18] width 20 height 13
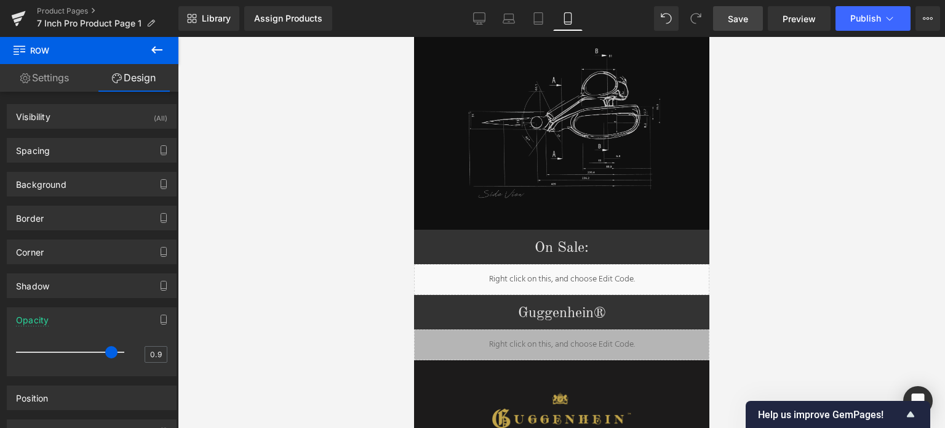
click at [733, 13] on span "Save" at bounding box center [738, 18] width 20 height 13
click at [739, 17] on span "Save" at bounding box center [738, 18] width 20 height 13
